Goal: Task Accomplishment & Management: Manage account settings

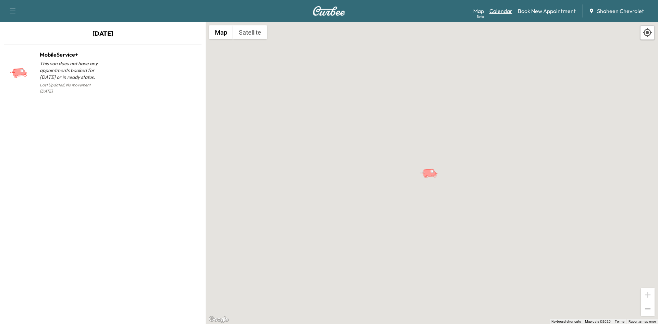
click at [501, 11] on link "Calendar" at bounding box center [500, 11] width 23 height 8
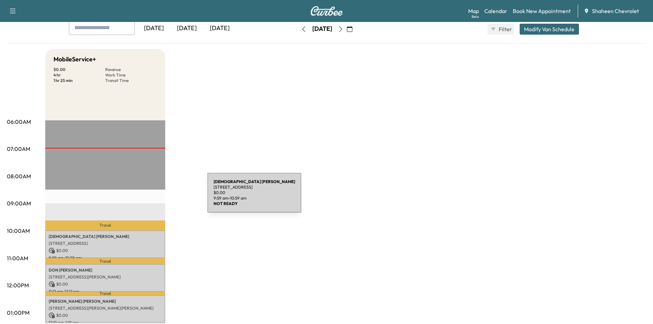
scroll to position [137, 0]
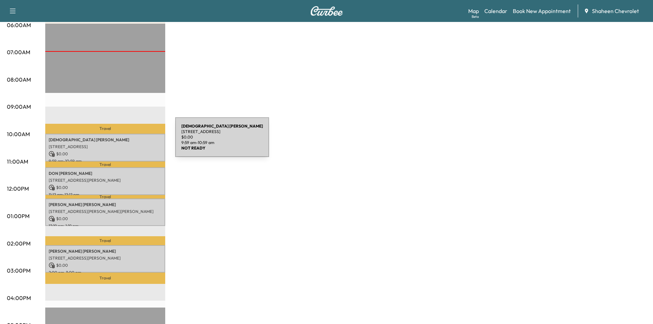
click at [124, 141] on p "[PERSON_NAME]" at bounding box center [105, 139] width 113 height 5
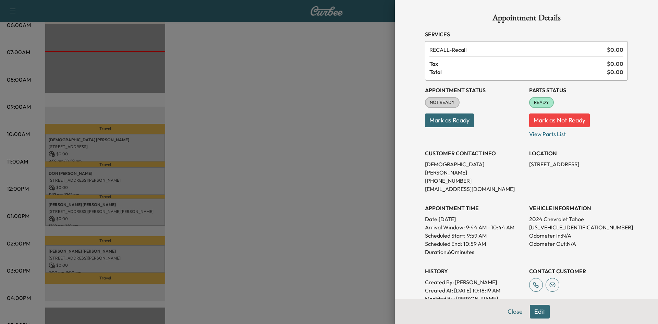
click at [453, 121] on button "Mark as Ready" at bounding box center [449, 120] width 49 height 14
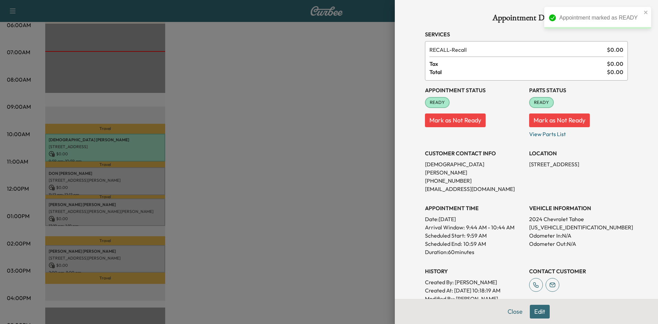
click at [116, 173] on div at bounding box center [329, 162] width 658 height 324
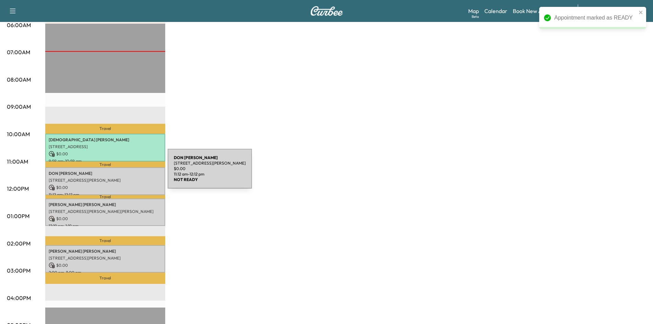
click at [116, 173] on p "[PERSON_NAME]" at bounding box center [105, 173] width 113 height 5
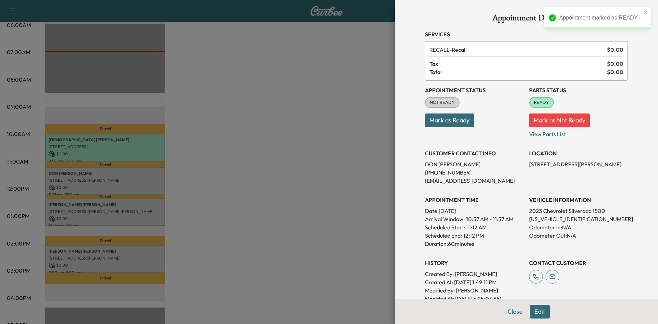
click at [462, 124] on button "Mark as Ready" at bounding box center [449, 120] width 49 height 14
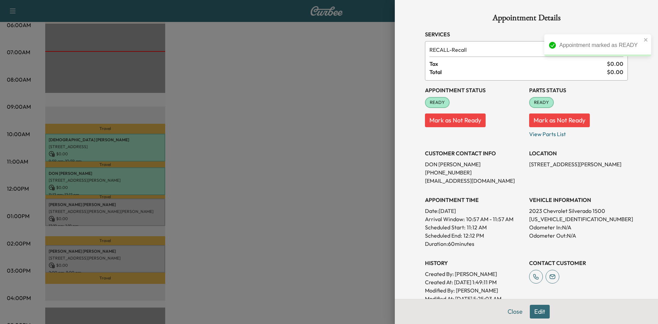
click at [149, 214] on div at bounding box center [329, 162] width 658 height 324
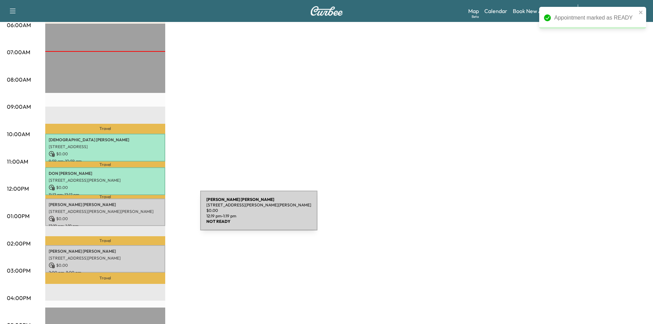
click at [149, 215] on p "$ 0.00" at bounding box center [105, 218] width 113 height 6
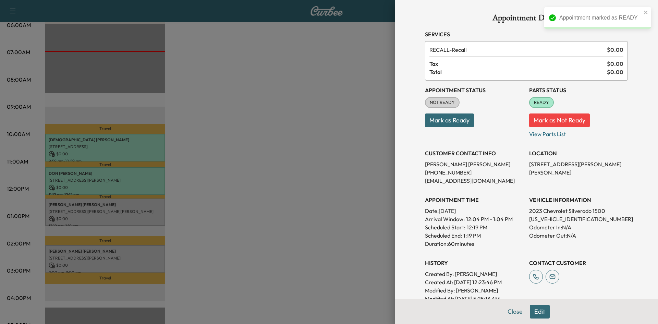
click at [438, 121] on button "Mark as Ready" at bounding box center [449, 120] width 49 height 14
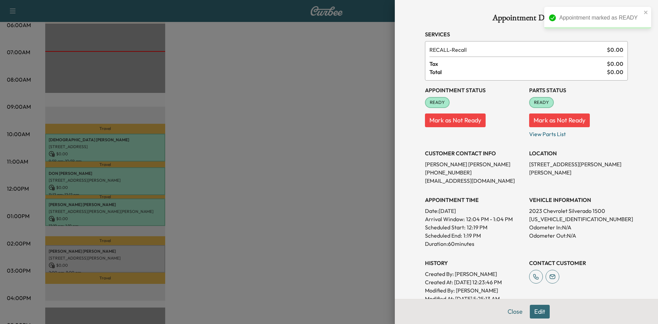
click at [124, 252] on div at bounding box center [329, 162] width 658 height 324
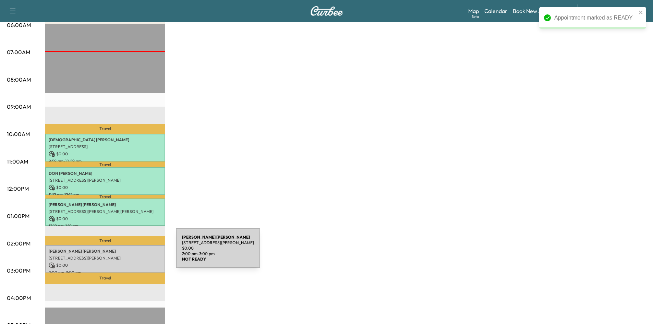
click at [124, 252] on div "[PERSON_NAME] [STREET_ADDRESS][PERSON_NAME] $ 0.00 2:00 pm - 3:00 pm" at bounding box center [105, 259] width 120 height 28
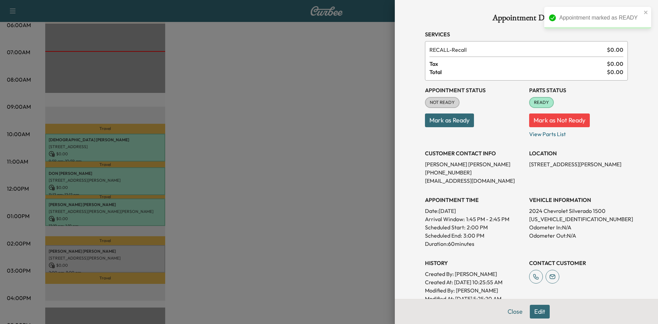
click at [433, 120] on button "Mark as Ready" at bounding box center [449, 120] width 49 height 14
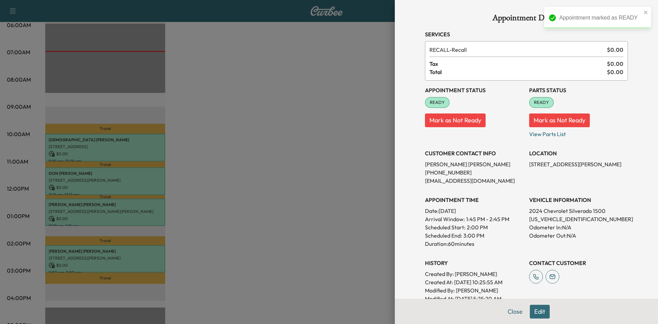
click at [310, 60] on div at bounding box center [329, 162] width 658 height 324
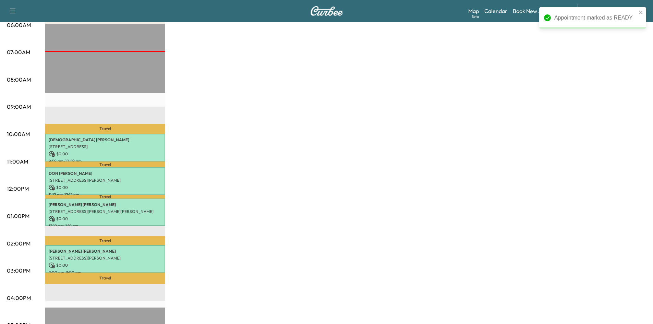
scroll to position [0, 0]
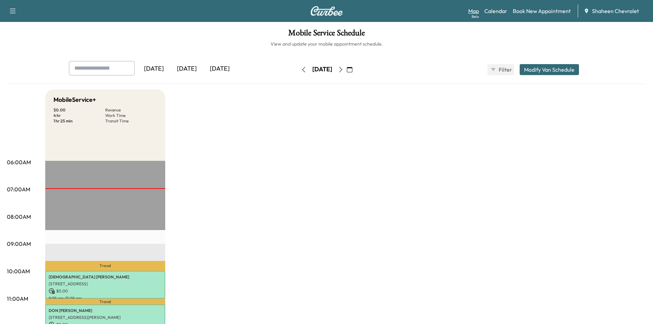
click at [474, 10] on link "Map Beta" at bounding box center [473, 11] width 11 height 8
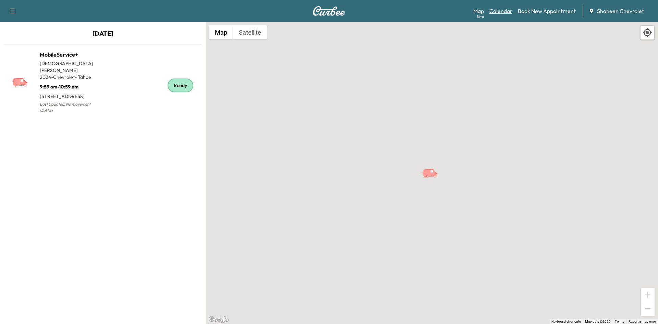
click at [510, 10] on link "Calendar" at bounding box center [500, 11] width 23 height 8
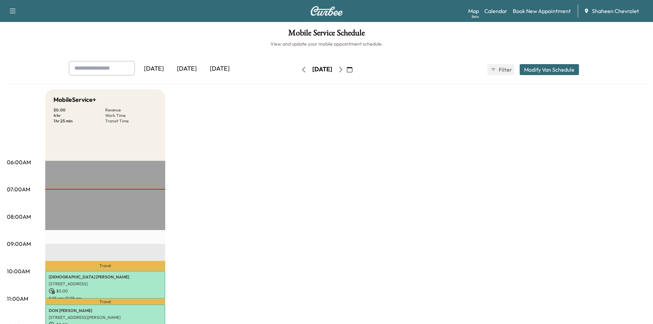
click at [228, 67] on div "[DATE]" at bounding box center [219, 69] width 33 height 16
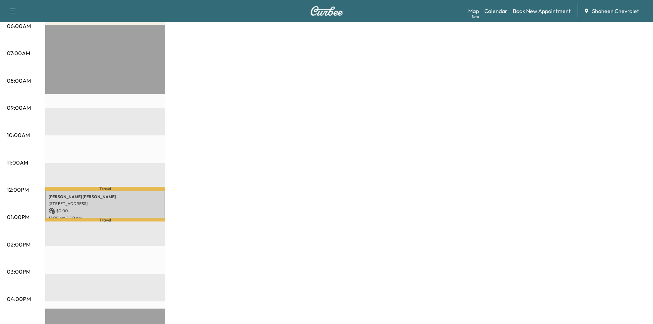
scroll to position [171, 0]
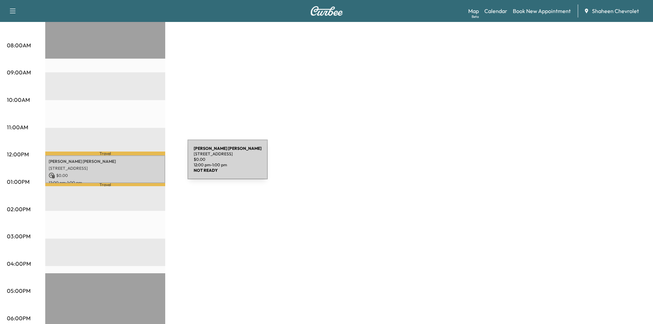
click at [136, 165] on p "[STREET_ADDRESS]" at bounding box center [105, 167] width 113 height 5
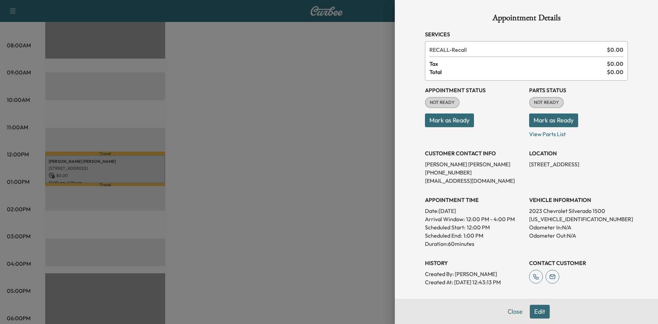
click at [441, 115] on button "Mark as Ready" at bounding box center [449, 120] width 49 height 14
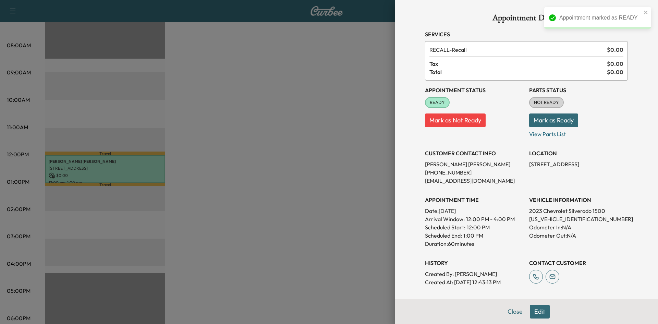
click at [541, 116] on button "Mark as Ready" at bounding box center [553, 120] width 49 height 14
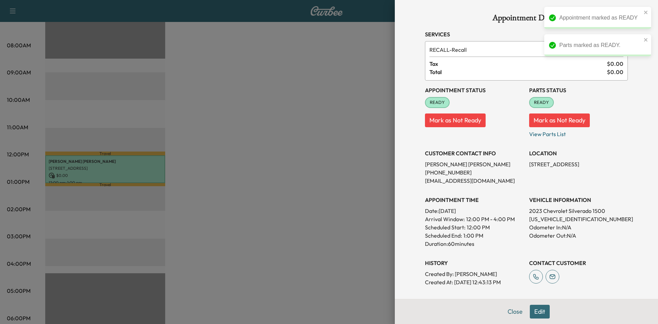
click at [241, 96] on div at bounding box center [329, 162] width 658 height 324
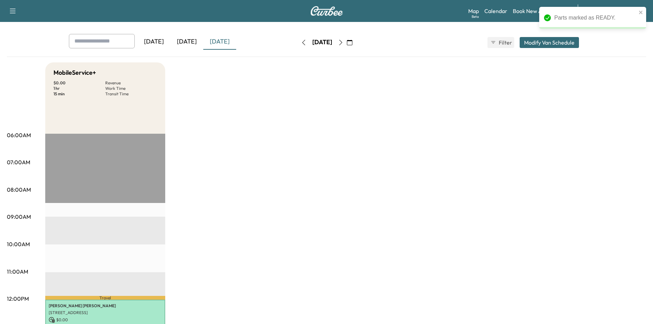
scroll to position [0, 0]
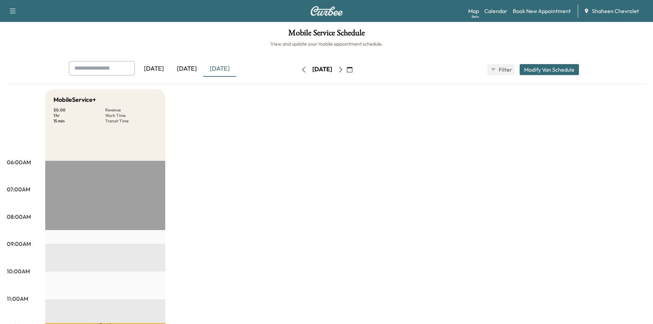
click at [343, 69] on icon "button" at bounding box center [340, 69] width 5 height 5
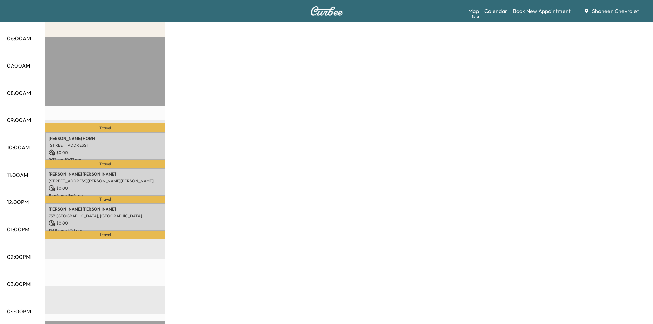
scroll to position [137, 0]
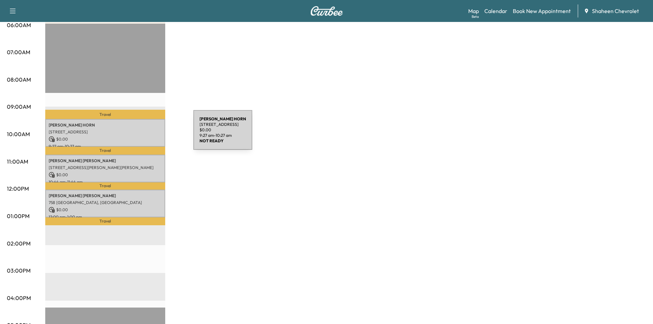
click at [142, 134] on div "[PERSON_NAME] [STREET_ADDRESS] $ 0.00 9:27 am - 10:27 am" at bounding box center [105, 133] width 120 height 28
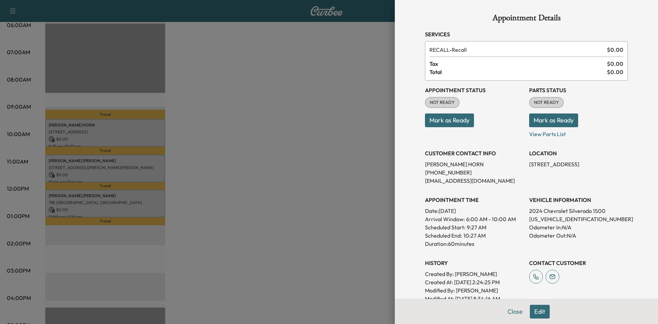
click at [456, 121] on button "Mark as Ready" at bounding box center [449, 120] width 49 height 14
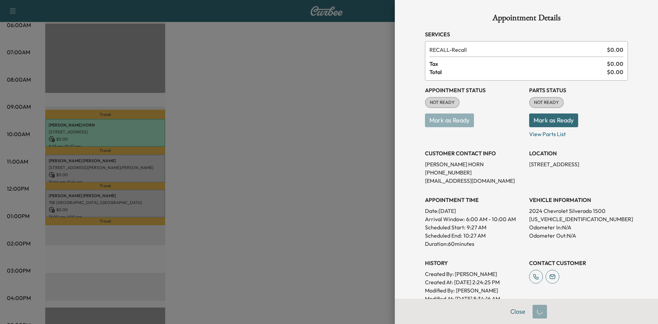
click at [547, 121] on button "Mark as Ready" at bounding box center [553, 120] width 49 height 14
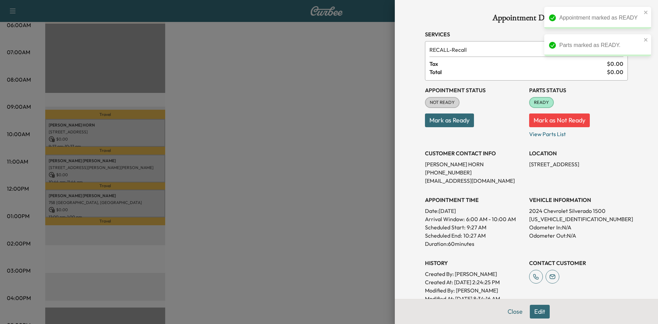
click at [450, 122] on button "Mark as Ready" at bounding box center [449, 120] width 49 height 14
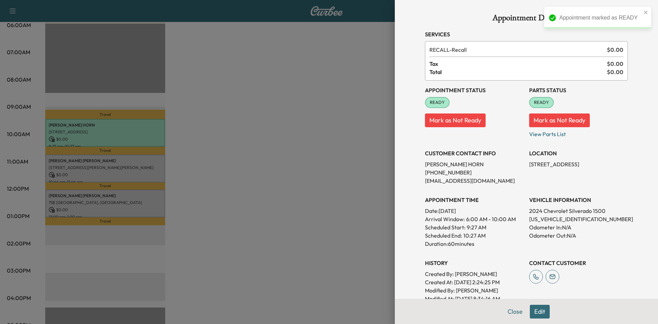
click at [144, 169] on div at bounding box center [329, 162] width 658 height 324
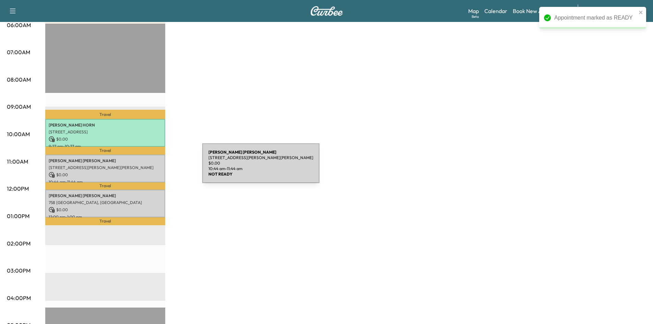
click at [150, 167] on p "[STREET_ADDRESS][PERSON_NAME][PERSON_NAME]" at bounding box center [105, 167] width 113 height 5
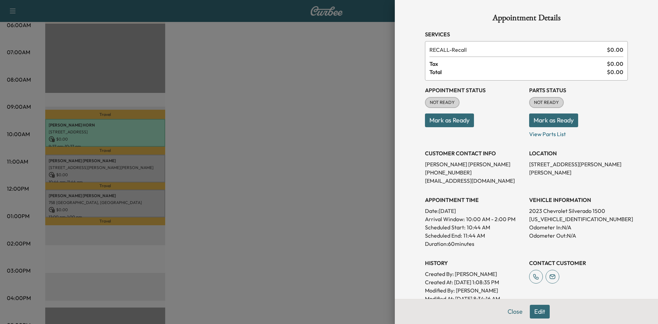
click at [463, 119] on button "Mark as Ready" at bounding box center [449, 120] width 49 height 14
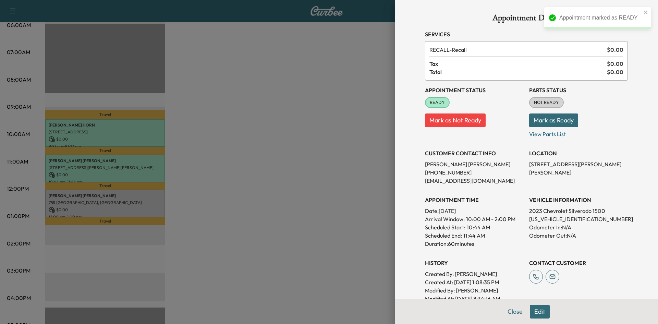
click at [552, 120] on button "Mark as Ready" at bounding box center [553, 120] width 49 height 14
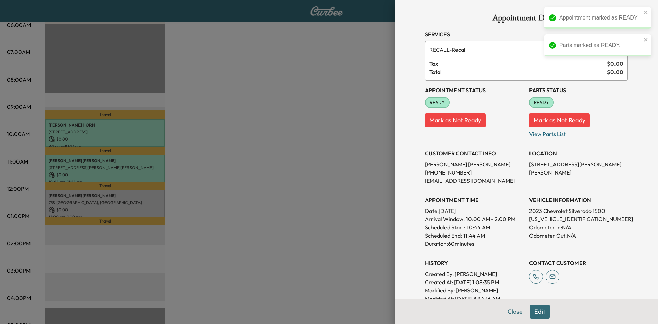
click at [135, 203] on div at bounding box center [329, 162] width 658 height 324
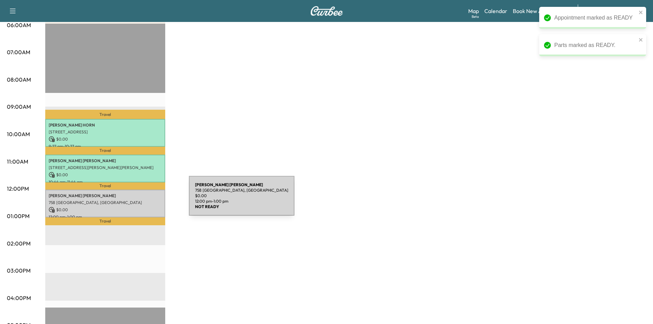
click at [137, 200] on p "758 [GEOGRAPHIC_DATA], [GEOGRAPHIC_DATA]" at bounding box center [105, 202] width 113 height 5
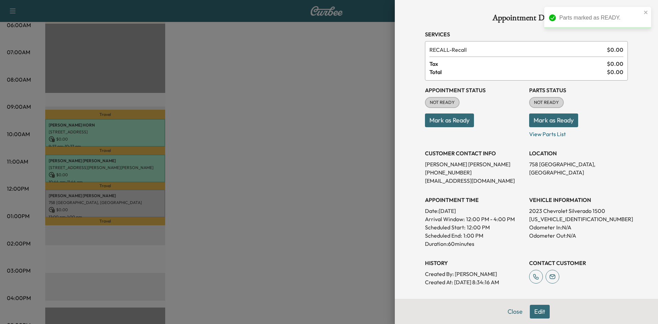
click at [448, 121] on button "Mark as Ready" at bounding box center [449, 120] width 49 height 14
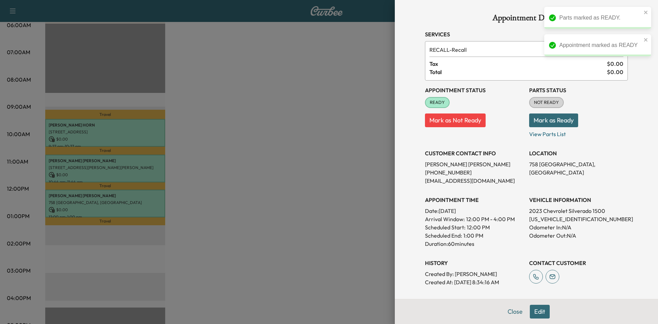
click at [543, 118] on button "Mark as Ready" at bounding box center [553, 120] width 49 height 14
click at [310, 74] on div at bounding box center [329, 162] width 658 height 324
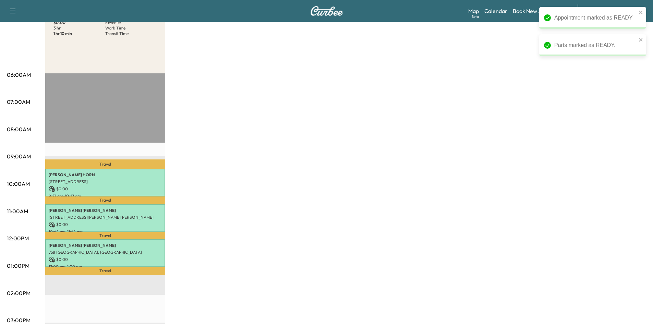
scroll to position [0, 0]
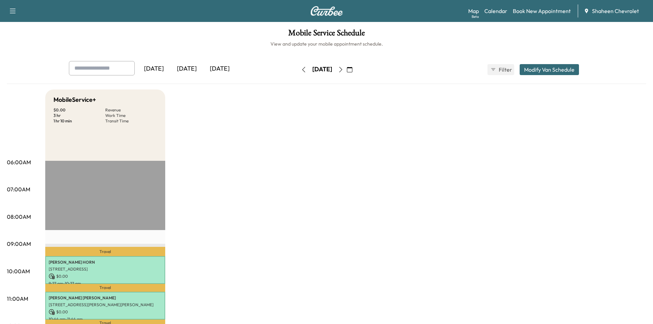
click at [343, 69] on icon "button" at bounding box center [340, 69] width 5 height 5
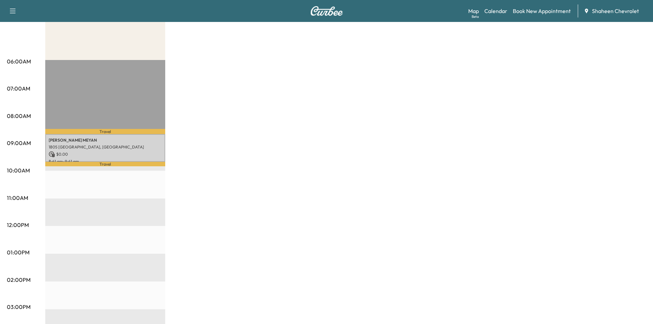
scroll to position [103, 0]
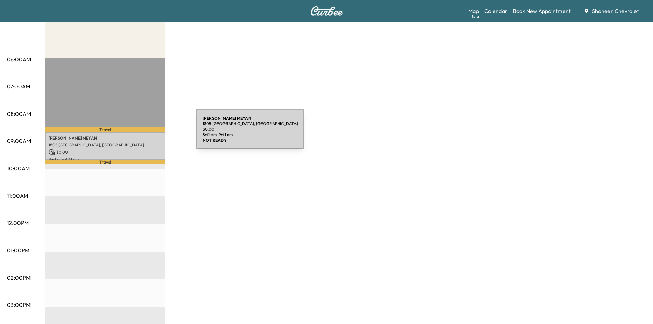
click at [145, 133] on div "[PERSON_NAME] 1805 Sunshine Path, [GEOGRAPHIC_DATA], [GEOGRAPHIC_DATA] $ 0.00 8…" at bounding box center [105, 146] width 120 height 28
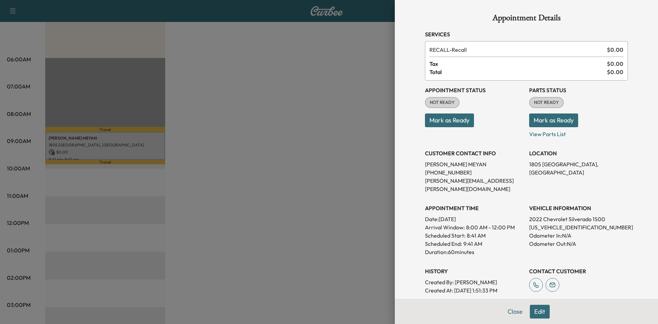
click at [437, 114] on button "Mark as Ready" at bounding box center [449, 120] width 49 height 14
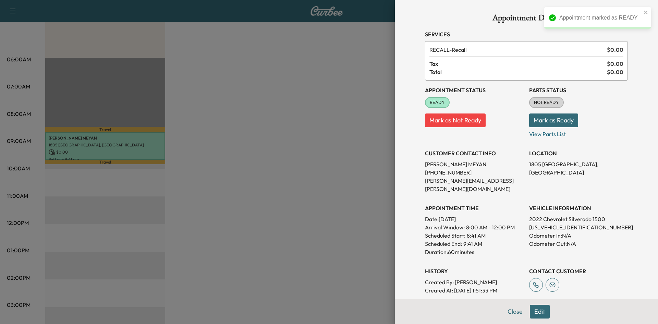
click at [538, 124] on button "Mark as Ready" at bounding box center [553, 120] width 49 height 14
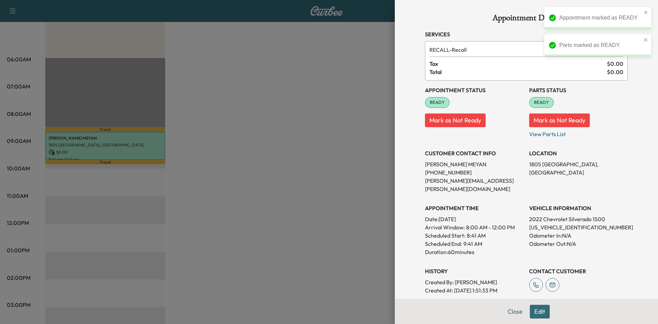
click at [282, 185] on div at bounding box center [329, 162] width 658 height 324
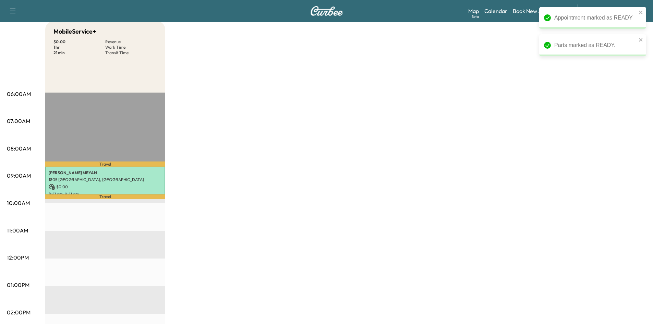
scroll to position [0, 0]
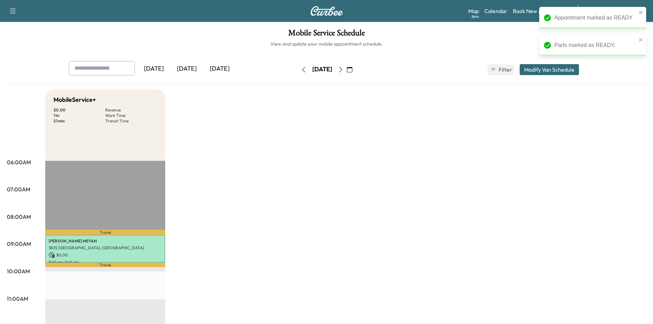
click at [191, 69] on div "[DATE]" at bounding box center [186, 69] width 33 height 16
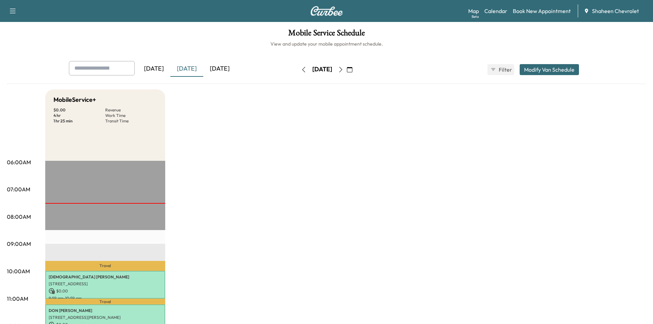
click at [342, 70] on icon "button" at bounding box center [340, 69] width 3 height 5
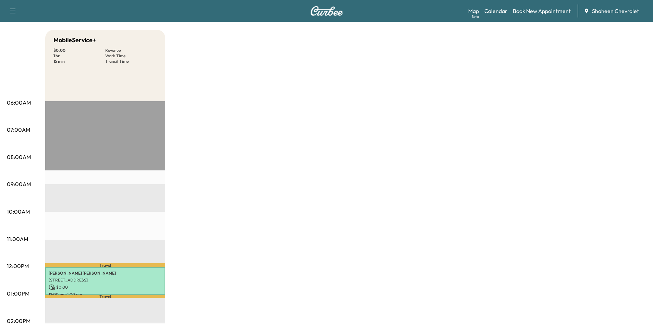
scroll to position [137, 0]
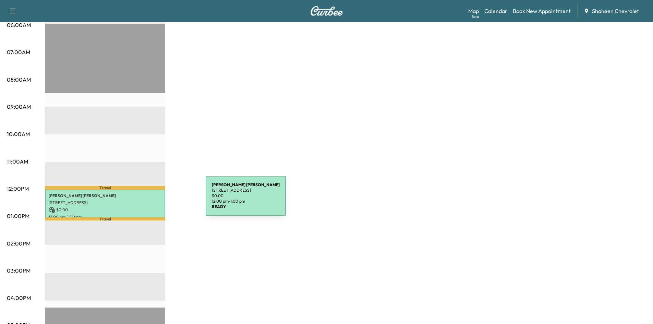
click at [154, 200] on p "[STREET_ADDRESS]" at bounding box center [105, 202] width 113 height 5
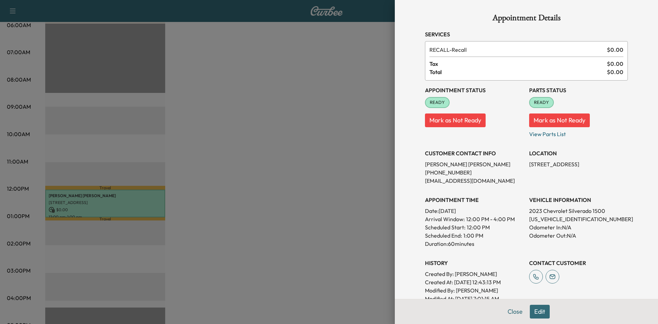
click at [245, 98] on div at bounding box center [329, 162] width 658 height 324
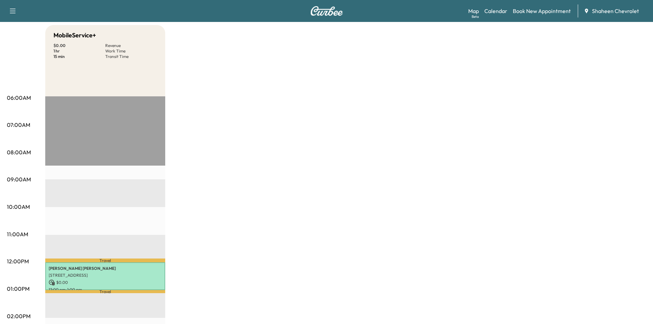
scroll to position [0, 0]
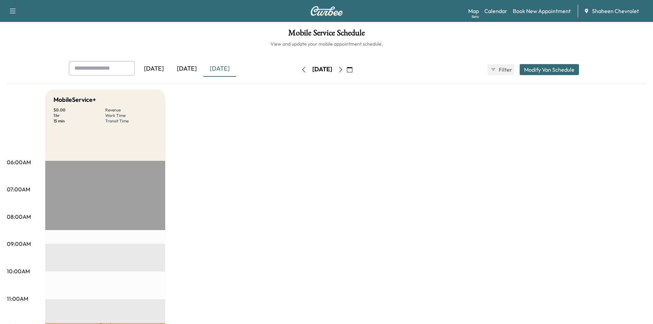
click at [190, 70] on div "[DATE]" at bounding box center [186, 69] width 33 height 16
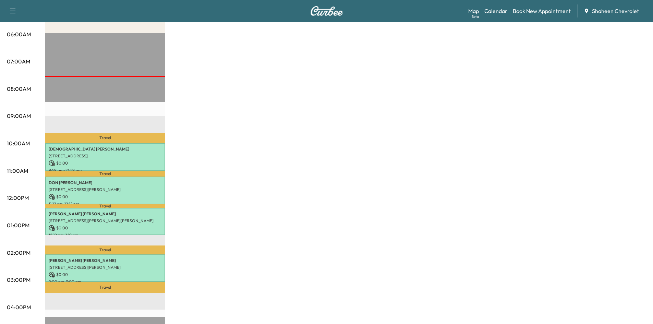
scroll to position [137, 0]
